Goal: Information Seeking & Learning: Check status

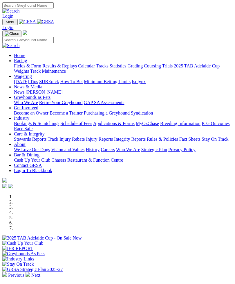
click at [27, 61] on link "Racing" at bounding box center [20, 60] width 13 height 5
click at [47, 68] on link "Results & Replays" at bounding box center [59, 65] width 35 height 5
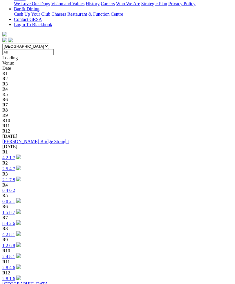
scroll to position [157, 0]
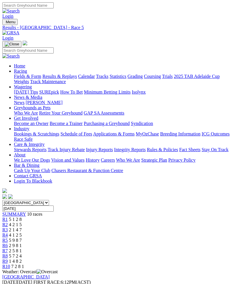
click at [8, 243] on span "R6" at bounding box center [5, 245] width 6 height 5
click at [8, 248] on span "R7" at bounding box center [5, 250] width 6 height 5
click at [8, 253] on link "R8" at bounding box center [5, 255] width 6 height 5
click at [8, 258] on link "R9" at bounding box center [5, 260] width 6 height 5
click at [10, 264] on span "R10" at bounding box center [6, 266] width 8 height 5
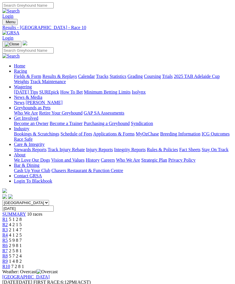
click at [8, 238] on span "R5" at bounding box center [5, 240] width 6 height 5
click at [8, 232] on span "R4" at bounding box center [5, 234] width 6 height 5
click at [8, 227] on span "R3" at bounding box center [5, 229] width 6 height 5
click at [8, 222] on span "R2" at bounding box center [5, 224] width 6 height 5
click at [22, 217] on span "5 1 2 8" at bounding box center [15, 219] width 13 height 5
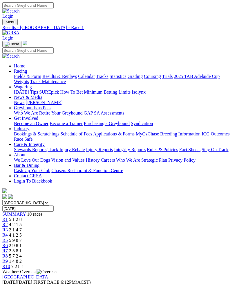
click at [8, 222] on span "R2" at bounding box center [5, 224] width 6 height 5
click at [8, 227] on span "R3" at bounding box center [5, 229] width 6 height 5
click at [8, 248] on span "R7" at bounding box center [5, 250] width 6 height 5
